Goal: Task Accomplishment & Management: Manage account settings

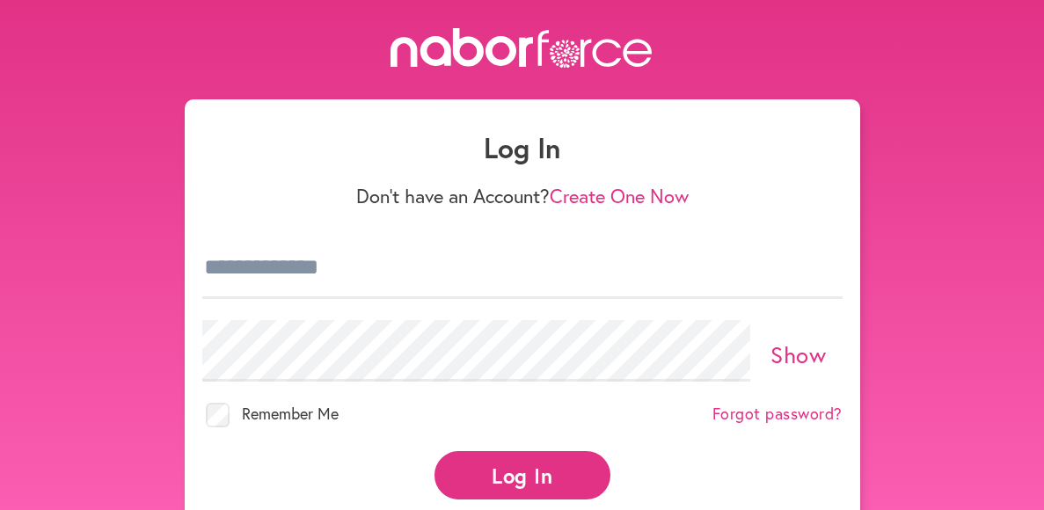
click at [929, 204] on div "Log In Don't have an Account? Create One Now Show Remember Me Forgot password? …" at bounding box center [522, 304] width 1044 height 552
click at [346, 275] on input "email" at bounding box center [522, 269] width 640 height 62
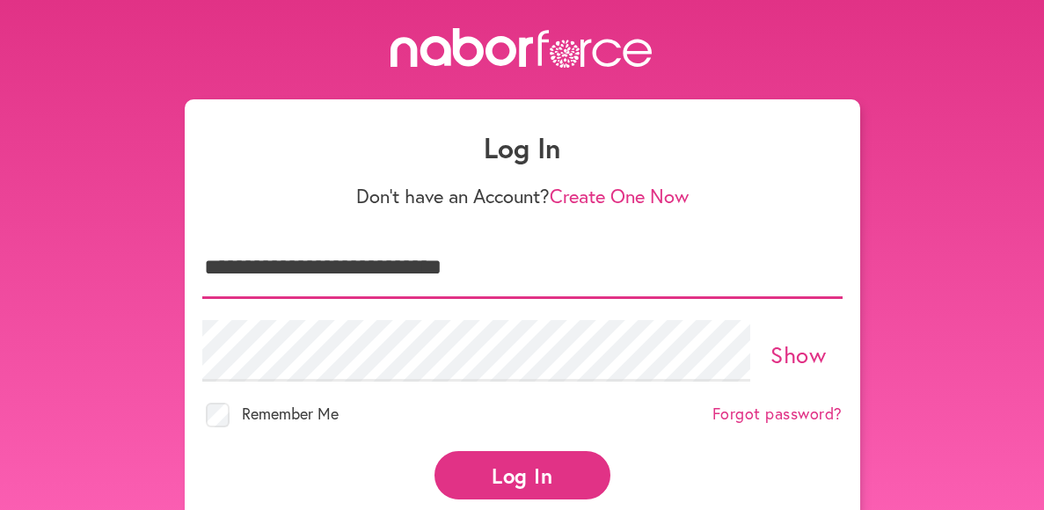
type input "**********"
click at [484, 473] on button "Log In" at bounding box center [523, 475] width 176 height 48
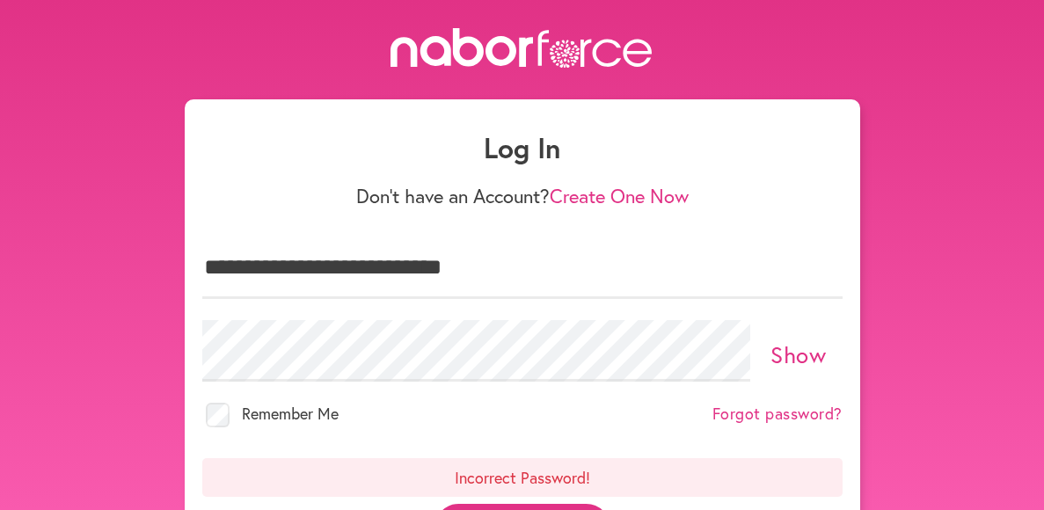
click at [813, 362] on link "Show" at bounding box center [798, 355] width 55 height 30
click at [816, 421] on link "Forgot password?" at bounding box center [778, 414] width 130 height 19
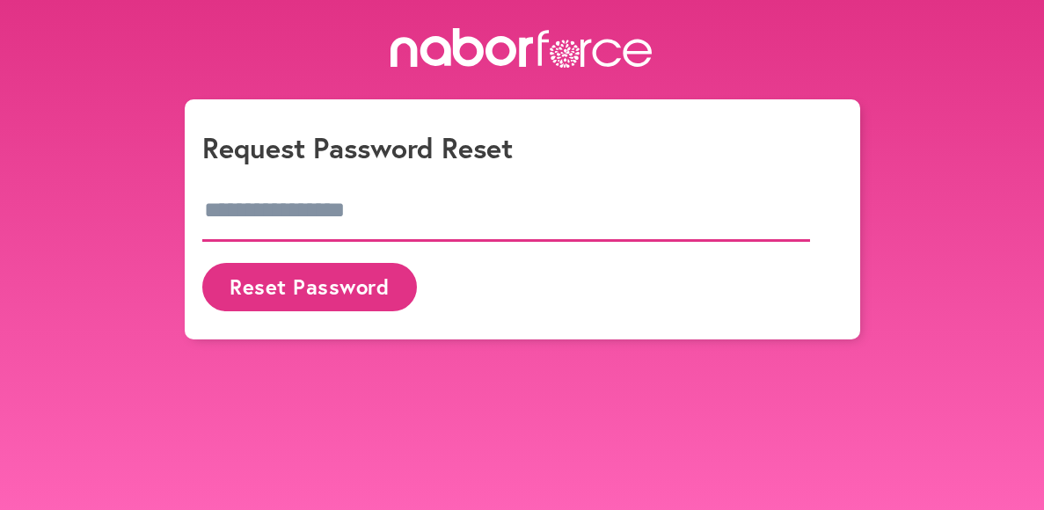
click at [337, 206] on input "email" at bounding box center [506, 211] width 609 height 62
type input "**********"
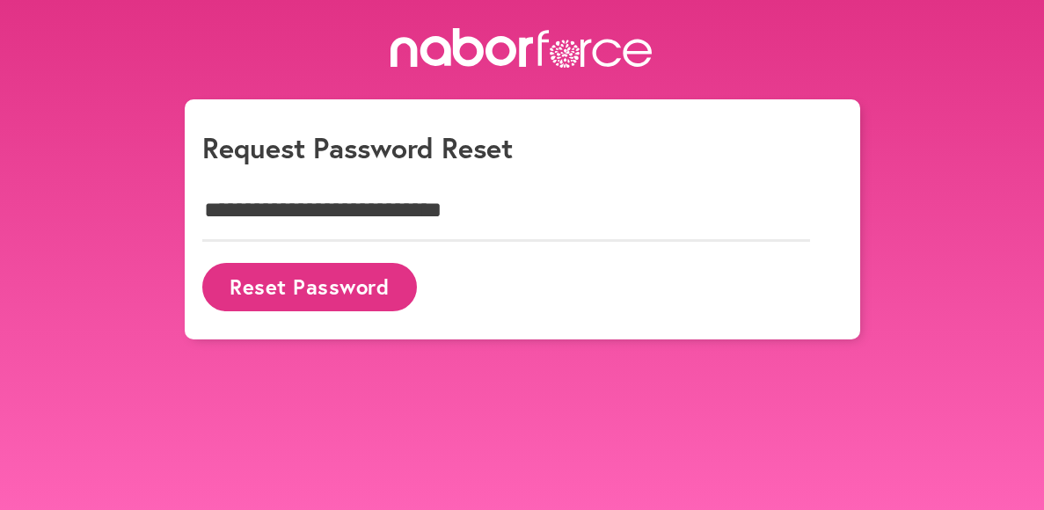
click at [335, 294] on button "Reset Password" at bounding box center [309, 287] width 215 height 48
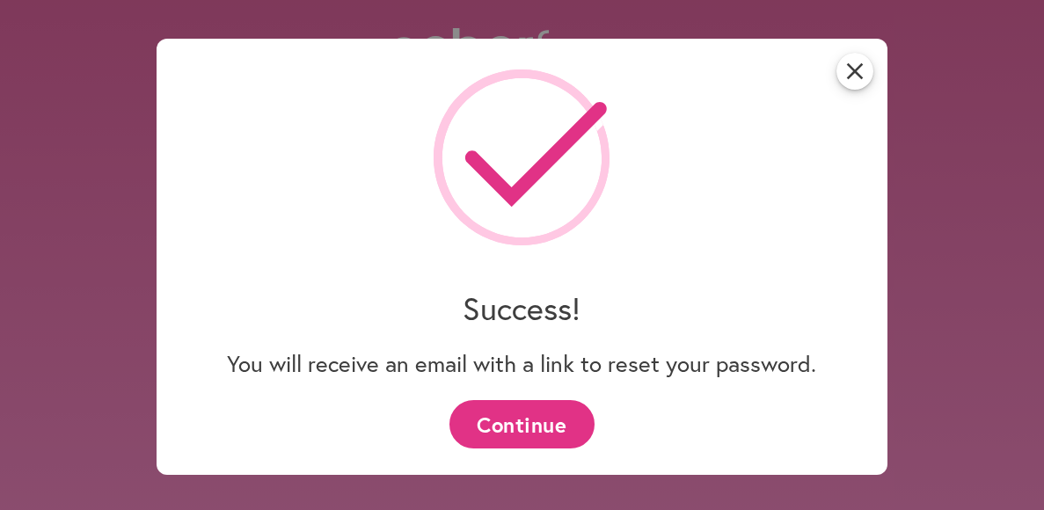
click at [501, 424] on button "Continue" at bounding box center [522, 424] width 145 height 48
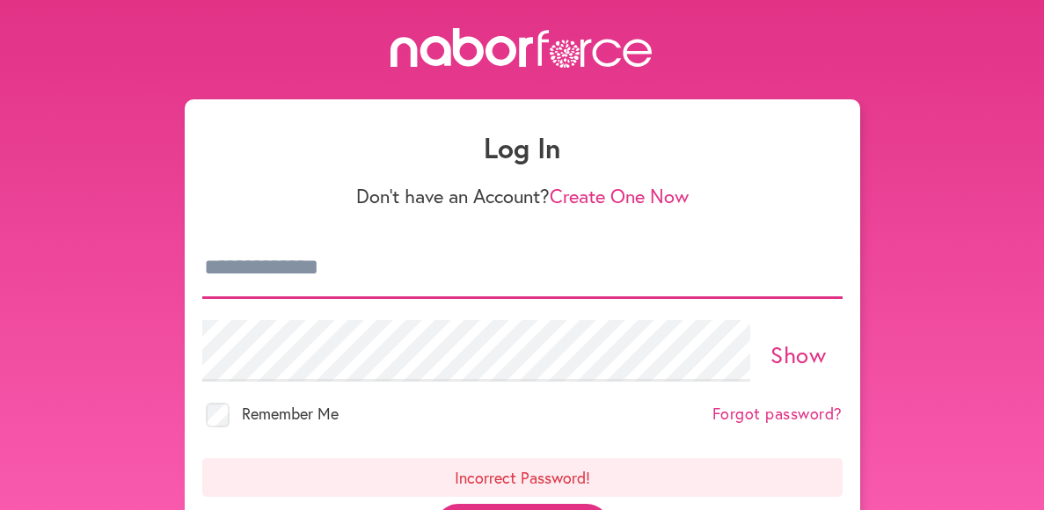
click at [340, 287] on input "email" at bounding box center [522, 269] width 640 height 62
type input "**********"
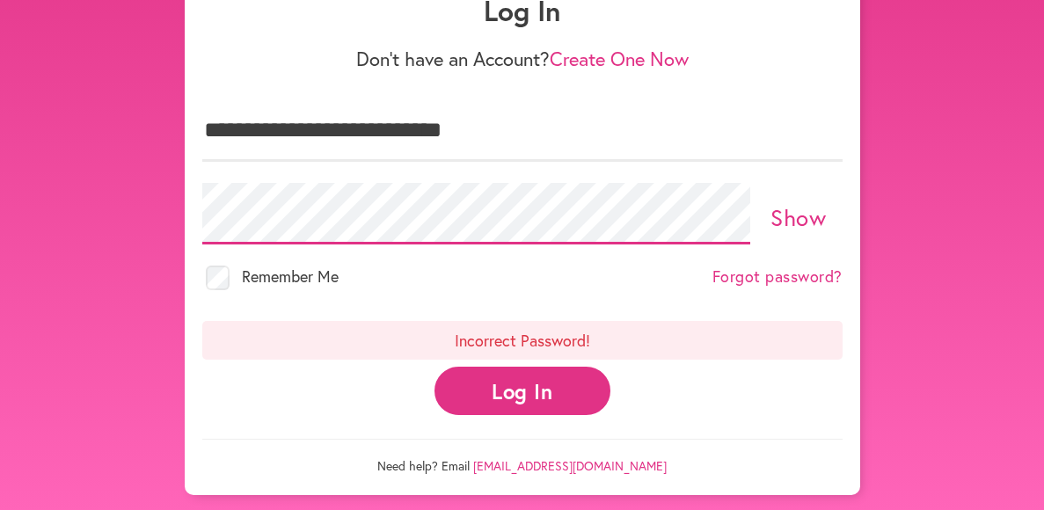
scroll to position [138, 0]
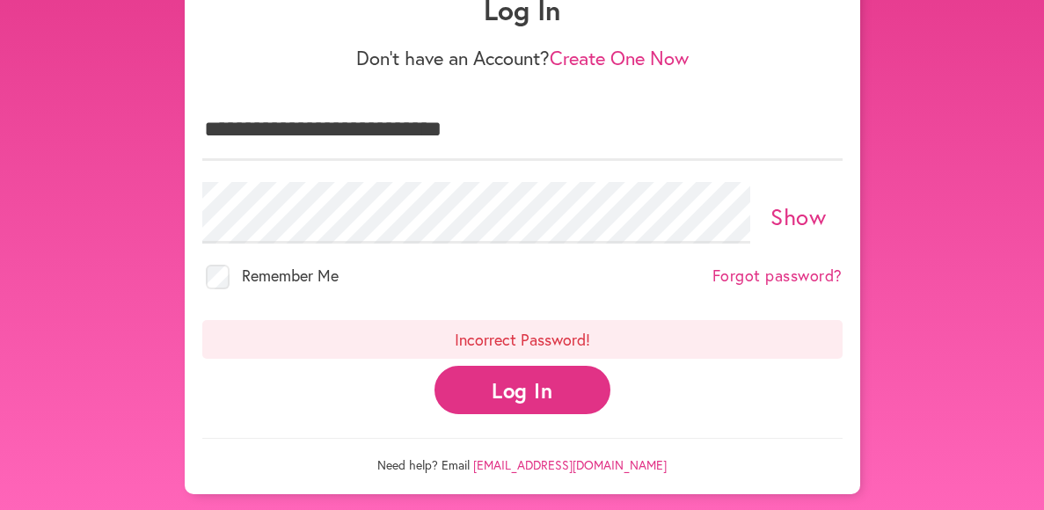
click at [531, 399] on button "Log In" at bounding box center [523, 390] width 176 height 48
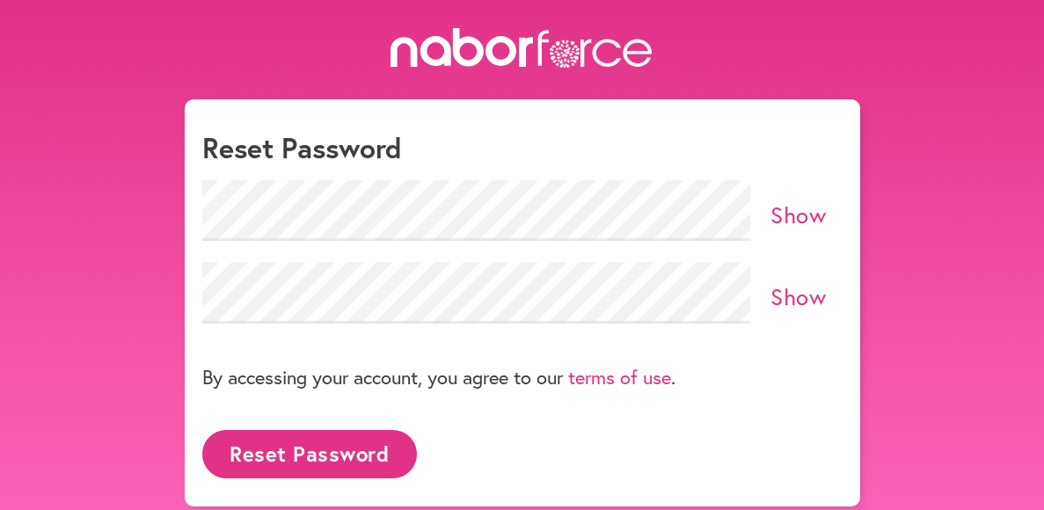
click at [414, 260] on div "Show" at bounding box center [522, 293] width 640 height 83
click at [281, 454] on button "Reset Password" at bounding box center [309, 454] width 215 height 48
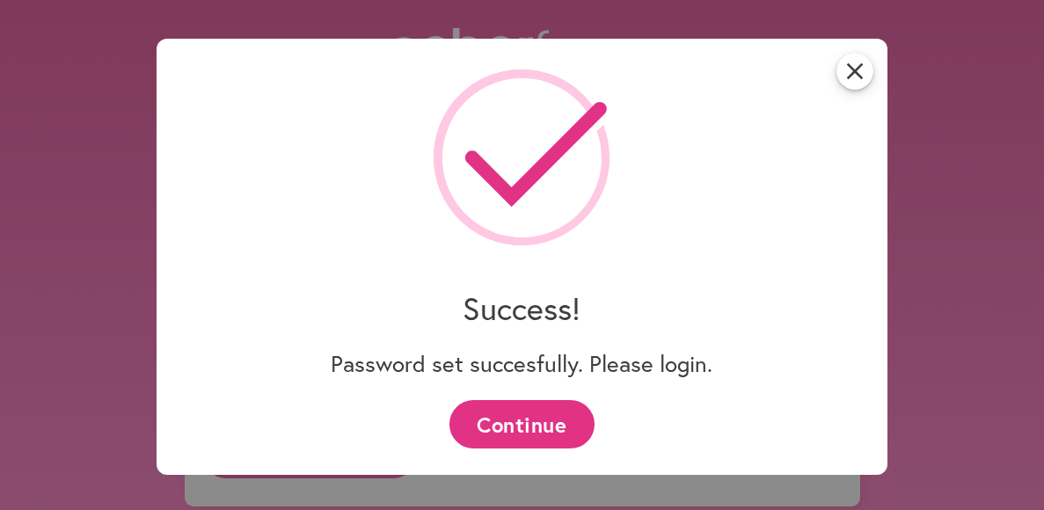
click at [502, 437] on button "Continue" at bounding box center [522, 424] width 145 height 48
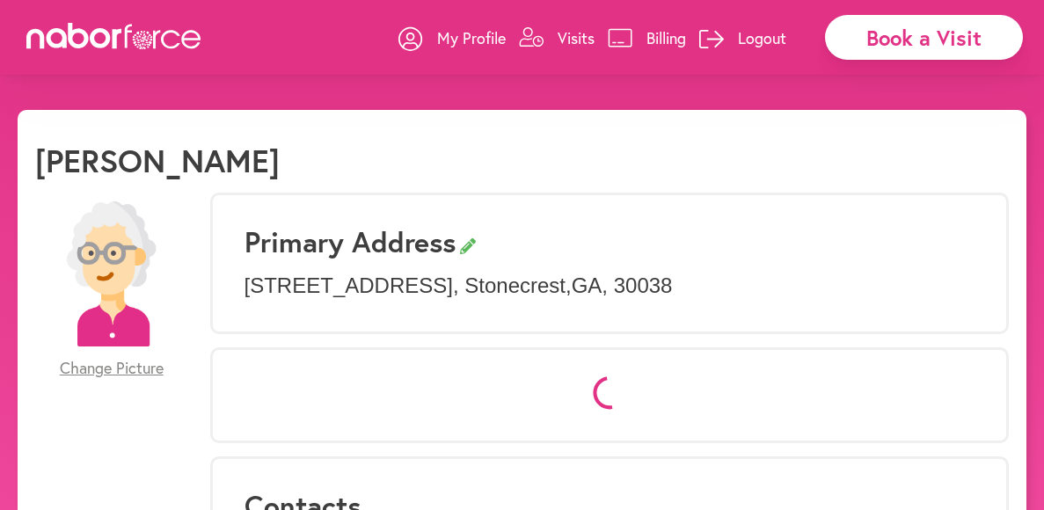
select select "*"
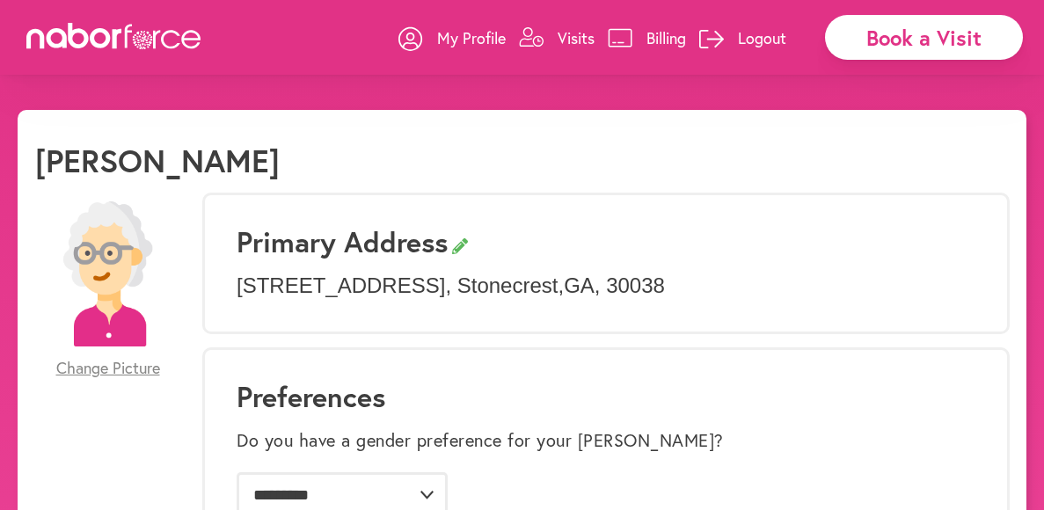
click at [667, 40] on p "Billing" at bounding box center [667, 37] width 40 height 21
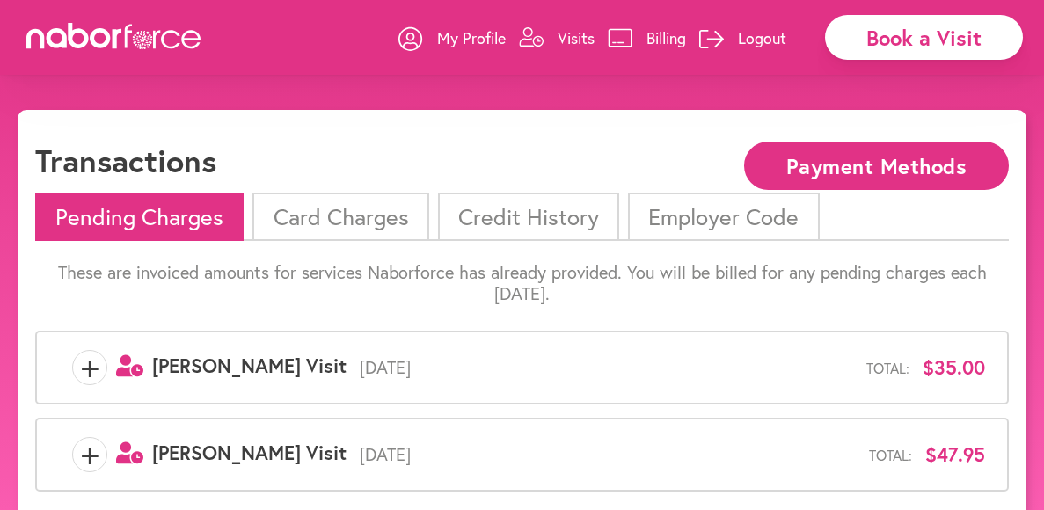
click at [360, 208] on li "Card Charges" at bounding box center [341, 217] width 176 height 48
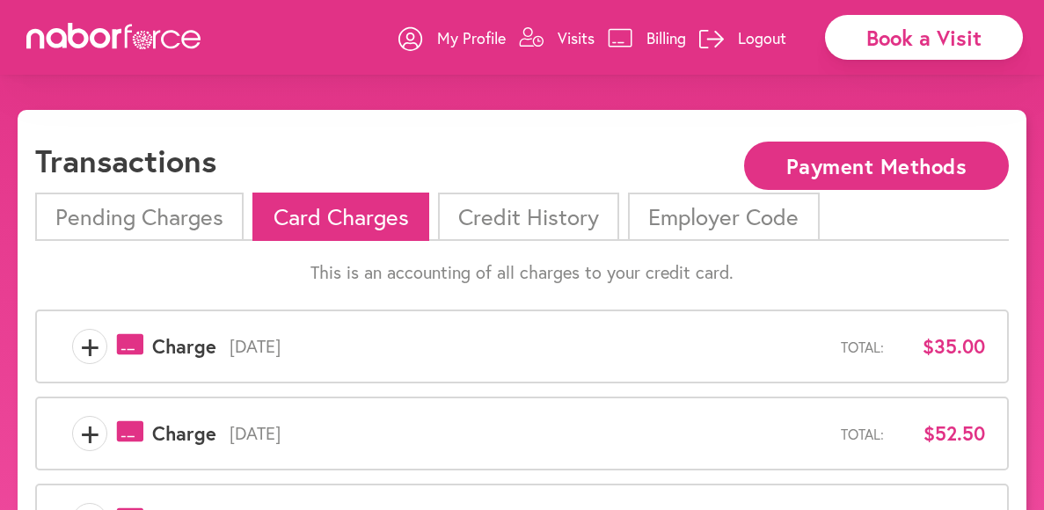
click at [360, 215] on li "Card Charges" at bounding box center [341, 217] width 176 height 48
click at [360, 219] on li "Card Charges" at bounding box center [341, 217] width 176 height 48
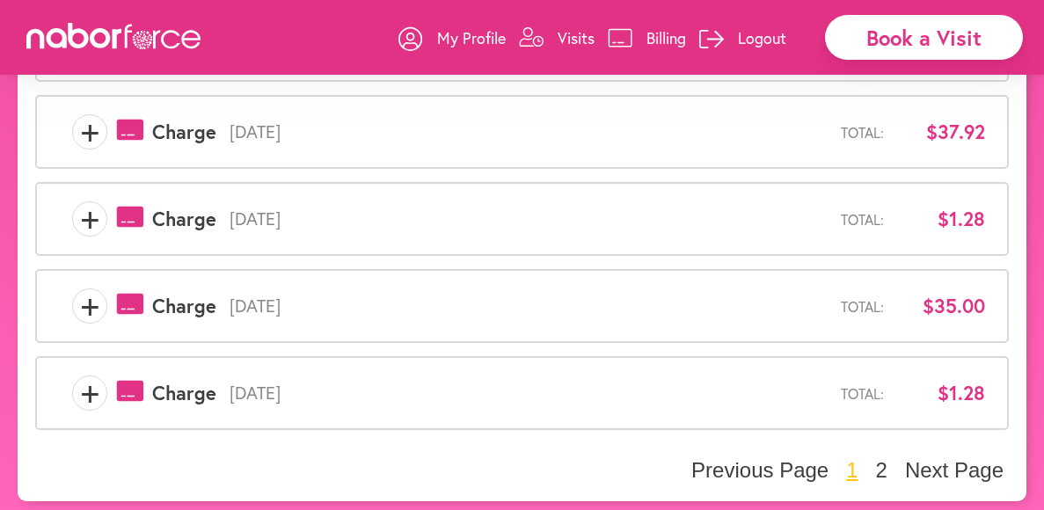
scroll to position [740, 0]
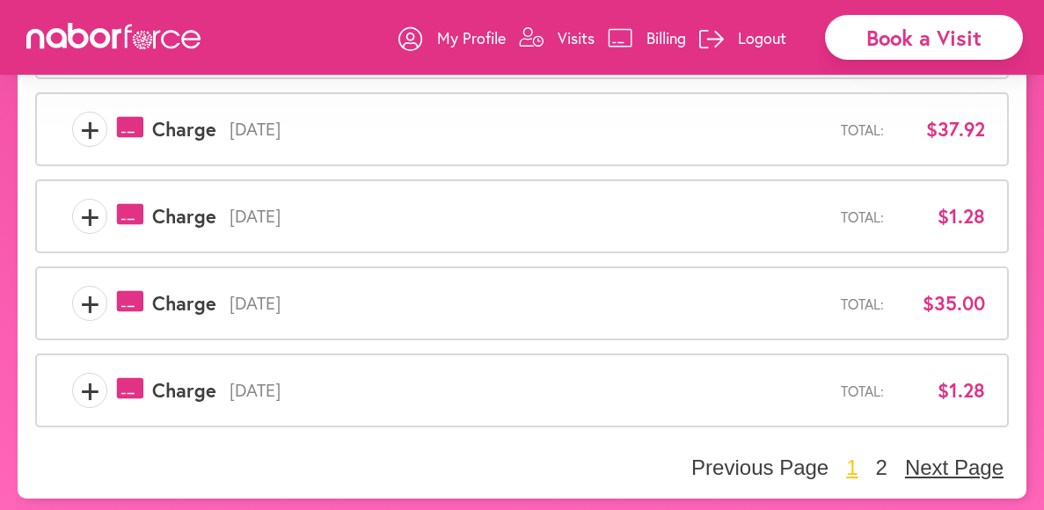
click at [945, 464] on button "Next Page" at bounding box center [954, 468] width 109 height 26
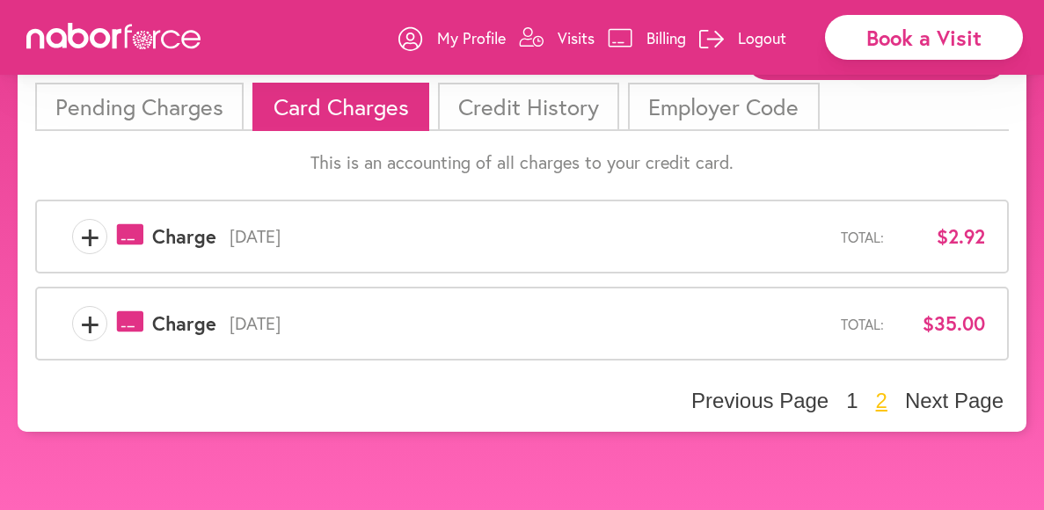
click at [182, 83] on li "Pending Charges" at bounding box center [139, 107] width 209 height 48
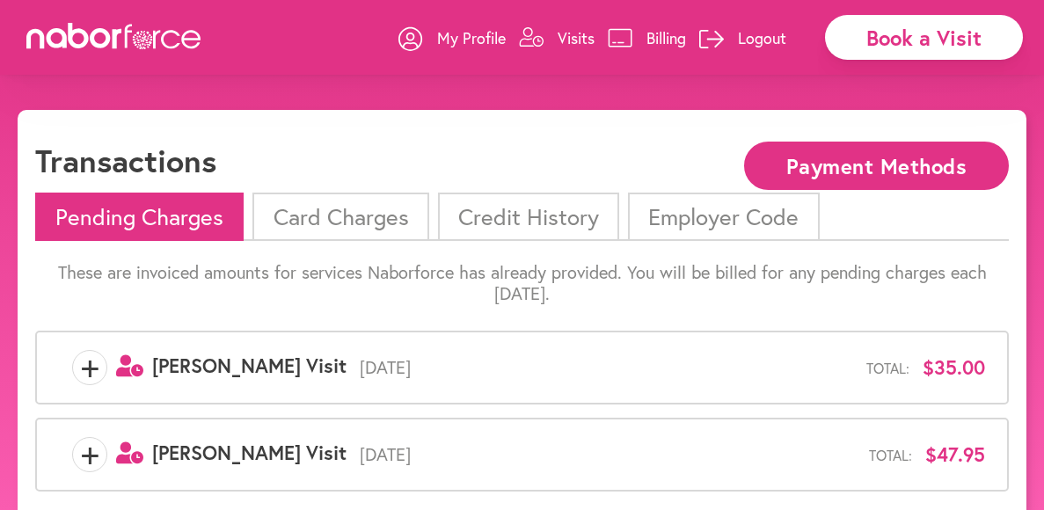
click at [158, 231] on li "Pending Charges" at bounding box center [139, 217] width 209 height 48
click at [878, 171] on button "Payment Methods" at bounding box center [876, 166] width 265 height 48
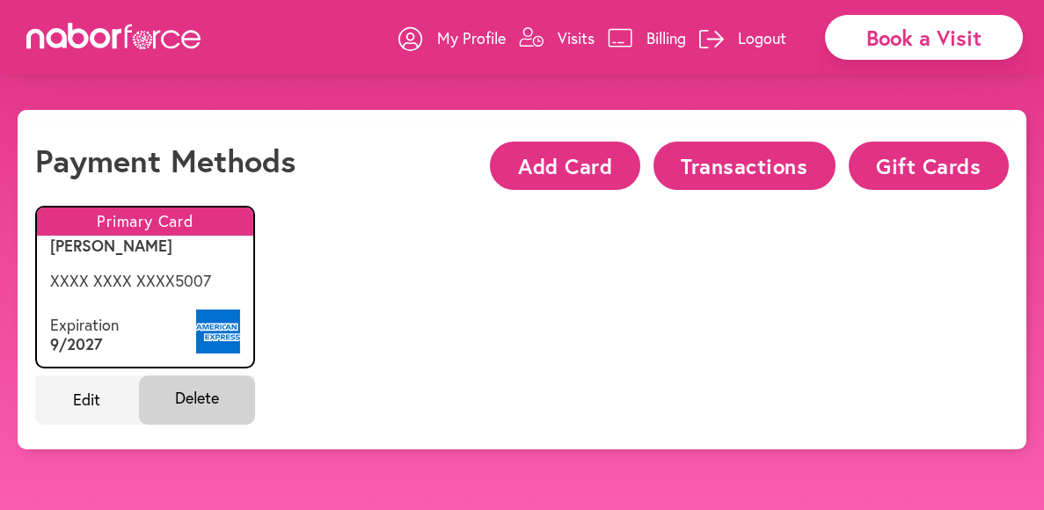
click at [757, 39] on p "Logout" at bounding box center [762, 37] width 48 height 21
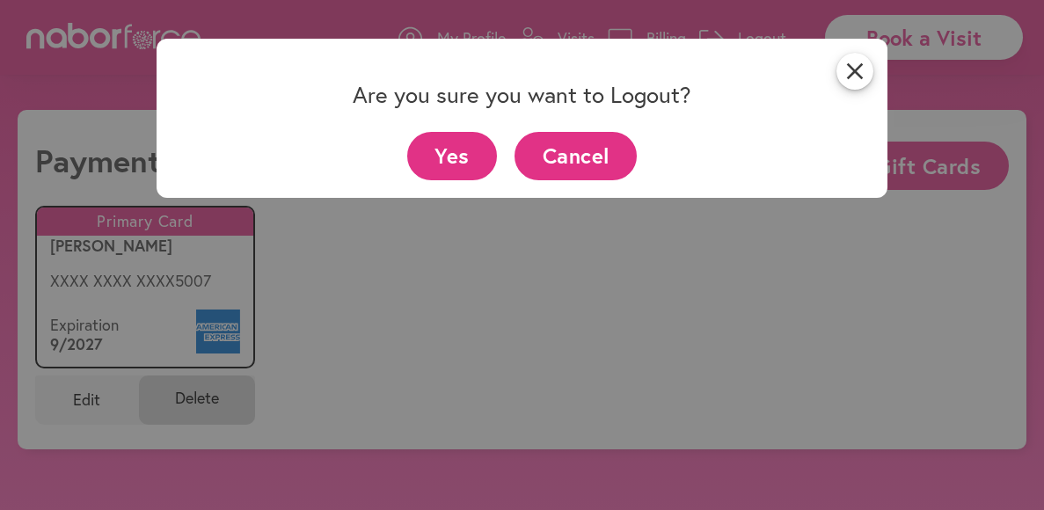
click at [472, 166] on button "Yes" at bounding box center [452, 156] width 91 height 48
